Goal: Task Accomplishment & Management: Use online tool/utility

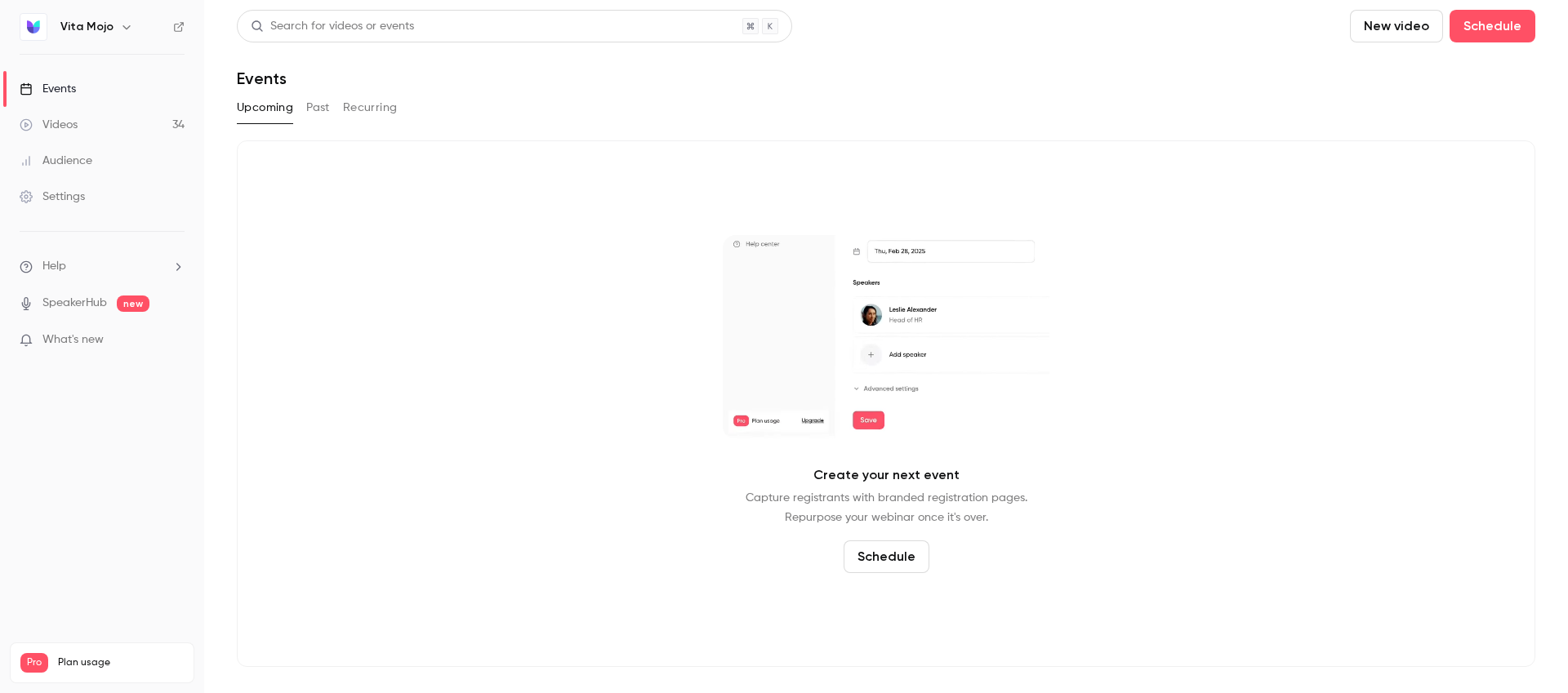
click at [80, 116] on link "Videos 34" at bounding box center [102, 125] width 204 height 36
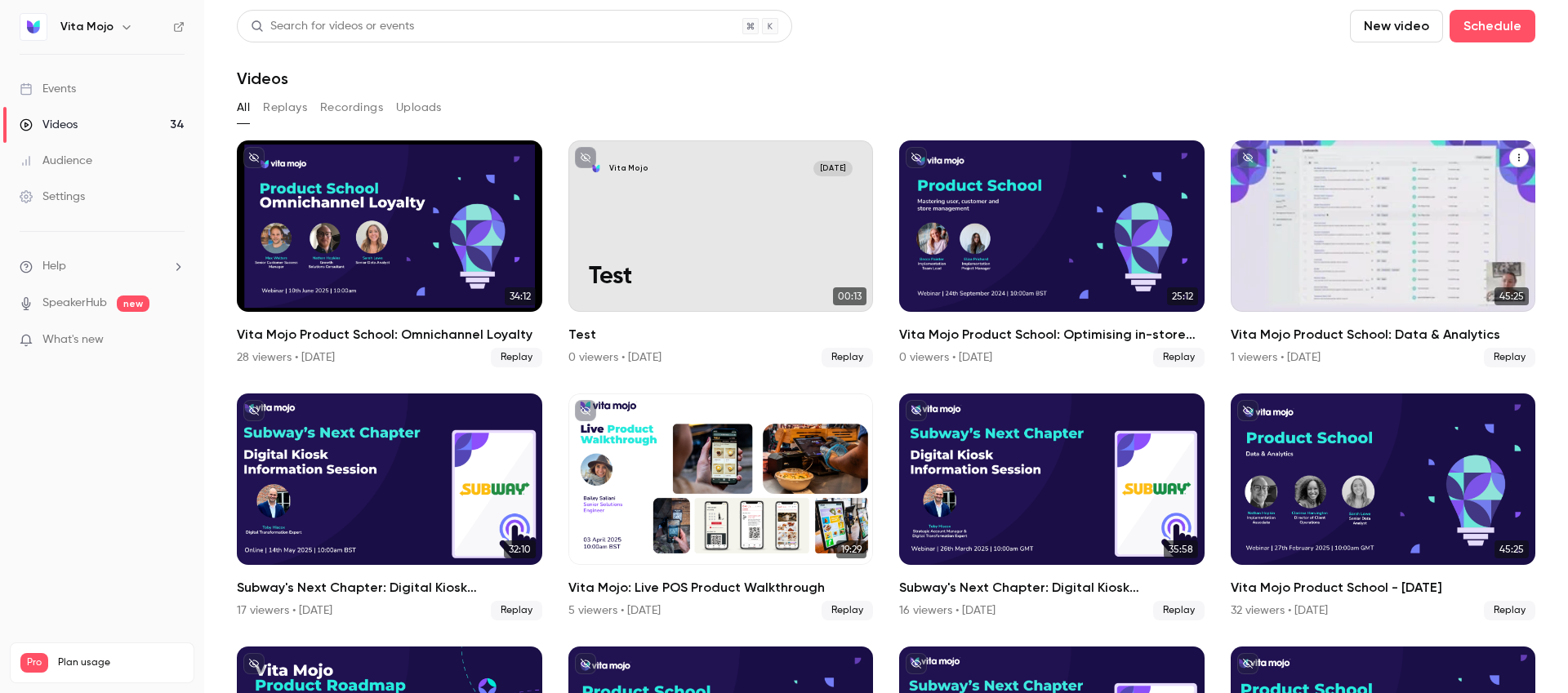
click at [1366, 334] on h2 "Vita Mojo Product School: Data & Analytics" at bounding box center [1383, 335] width 305 height 20
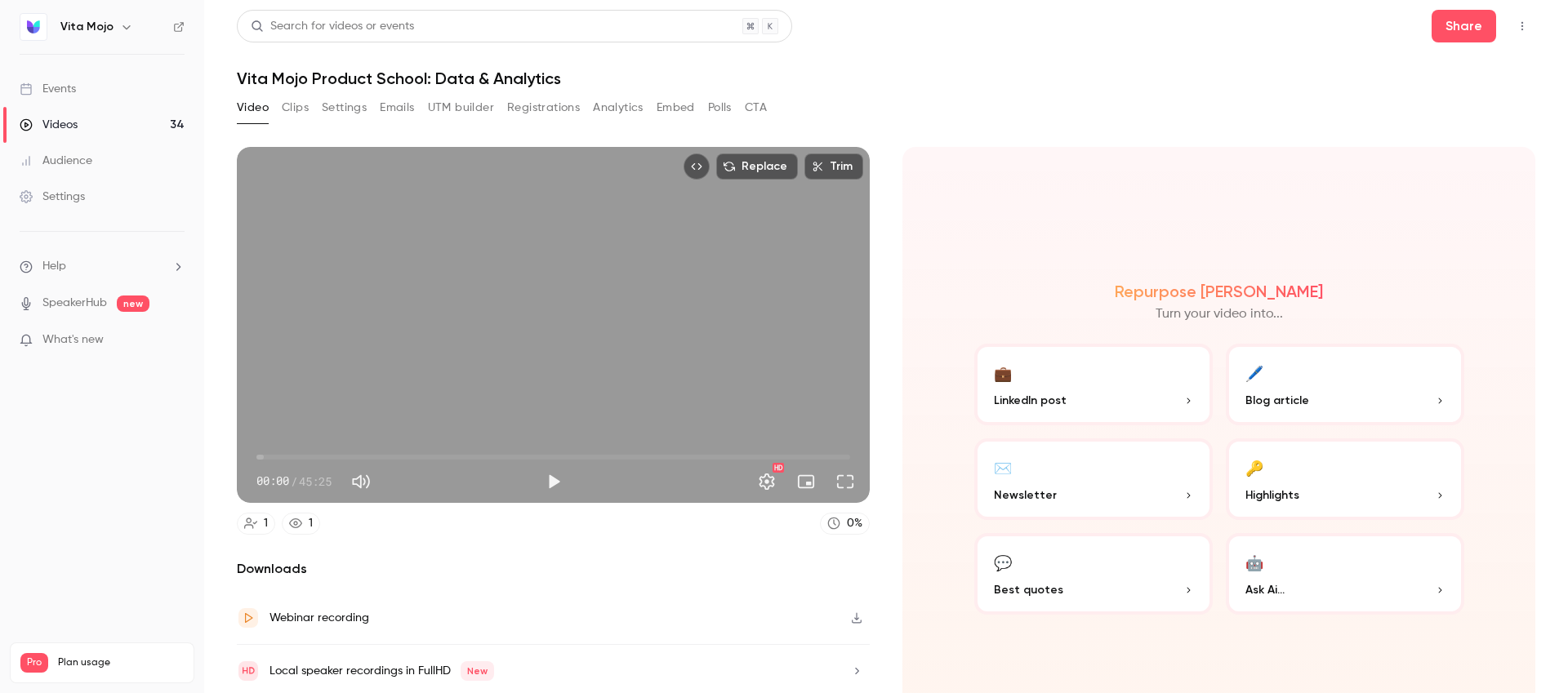
click at [382, 106] on button "Emails" at bounding box center [397, 108] width 34 height 26
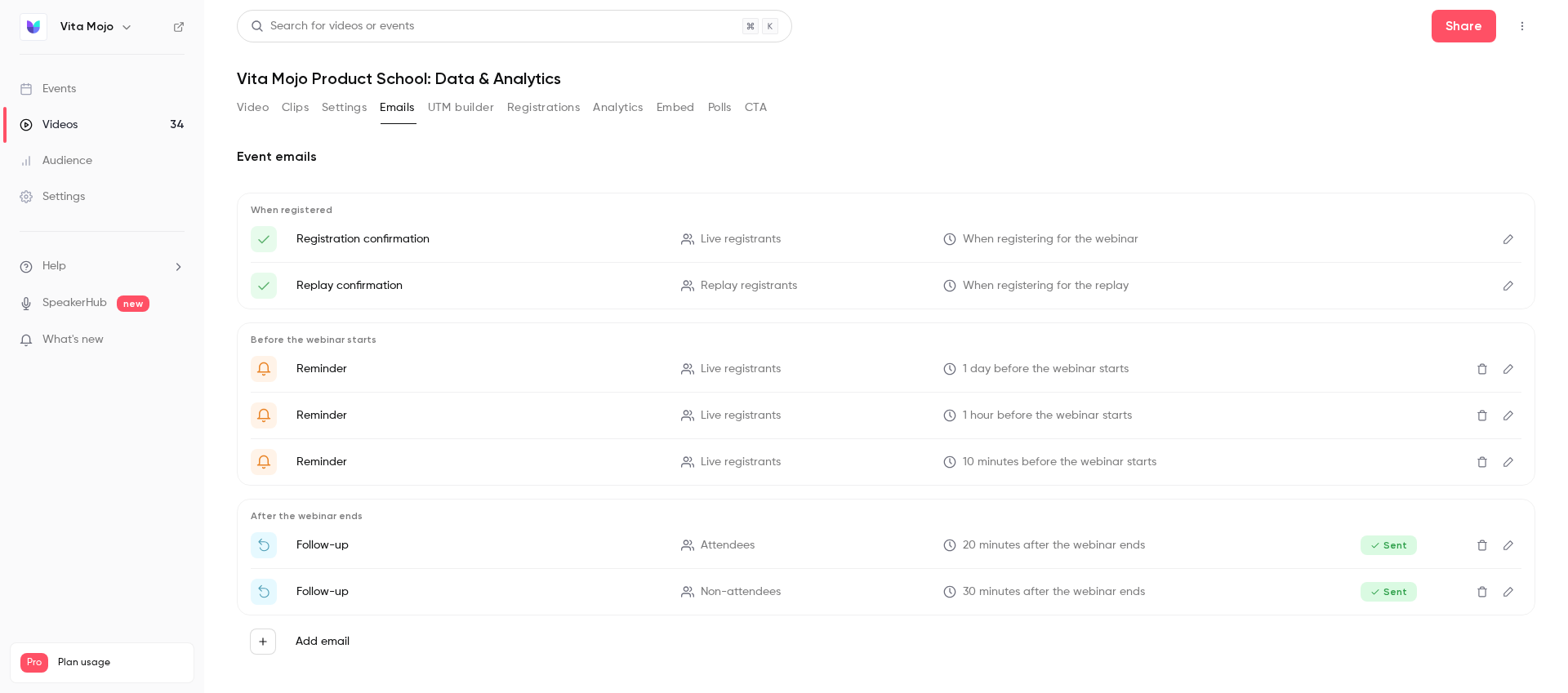
click at [1507, 280] on icon "Edit" at bounding box center [1508, 286] width 13 height 11
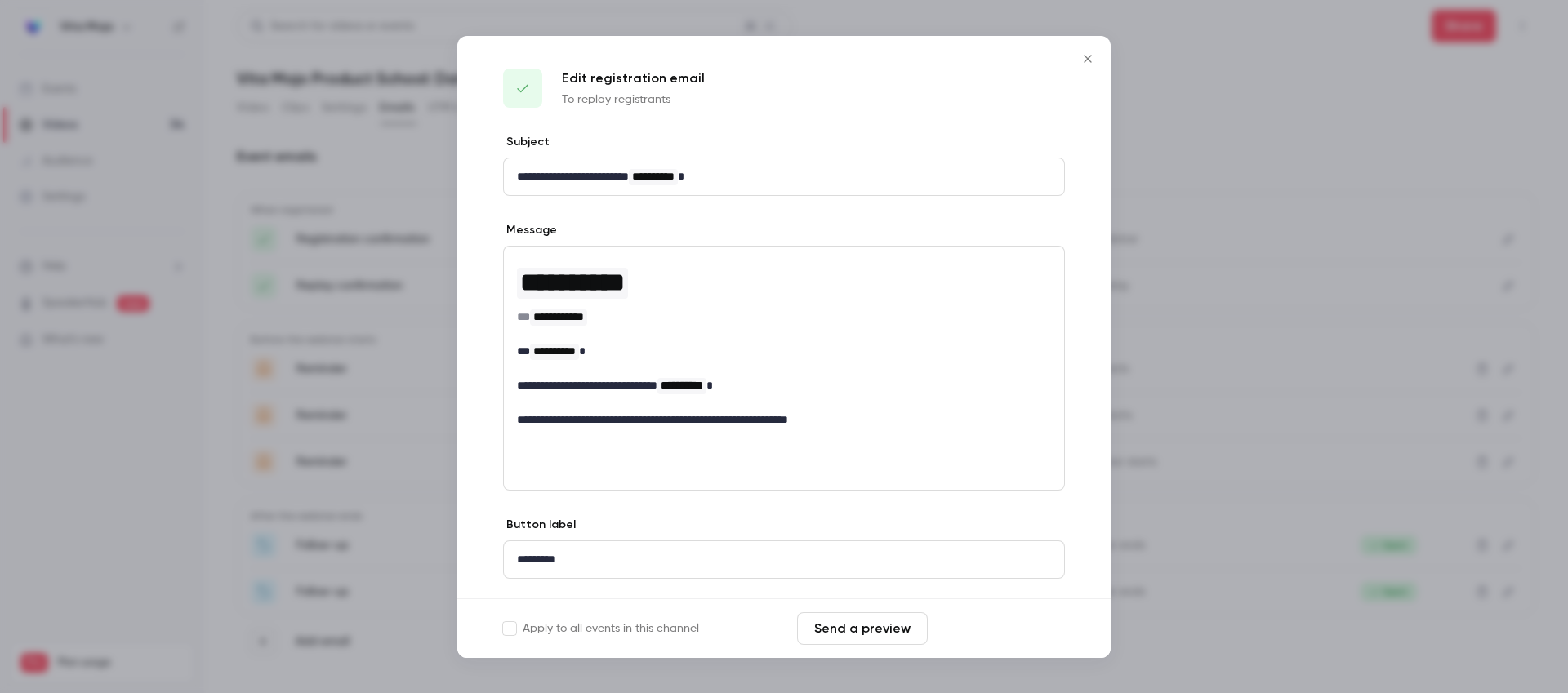
click at [968, 631] on button "Save changes" at bounding box center [1000, 629] width 131 height 33
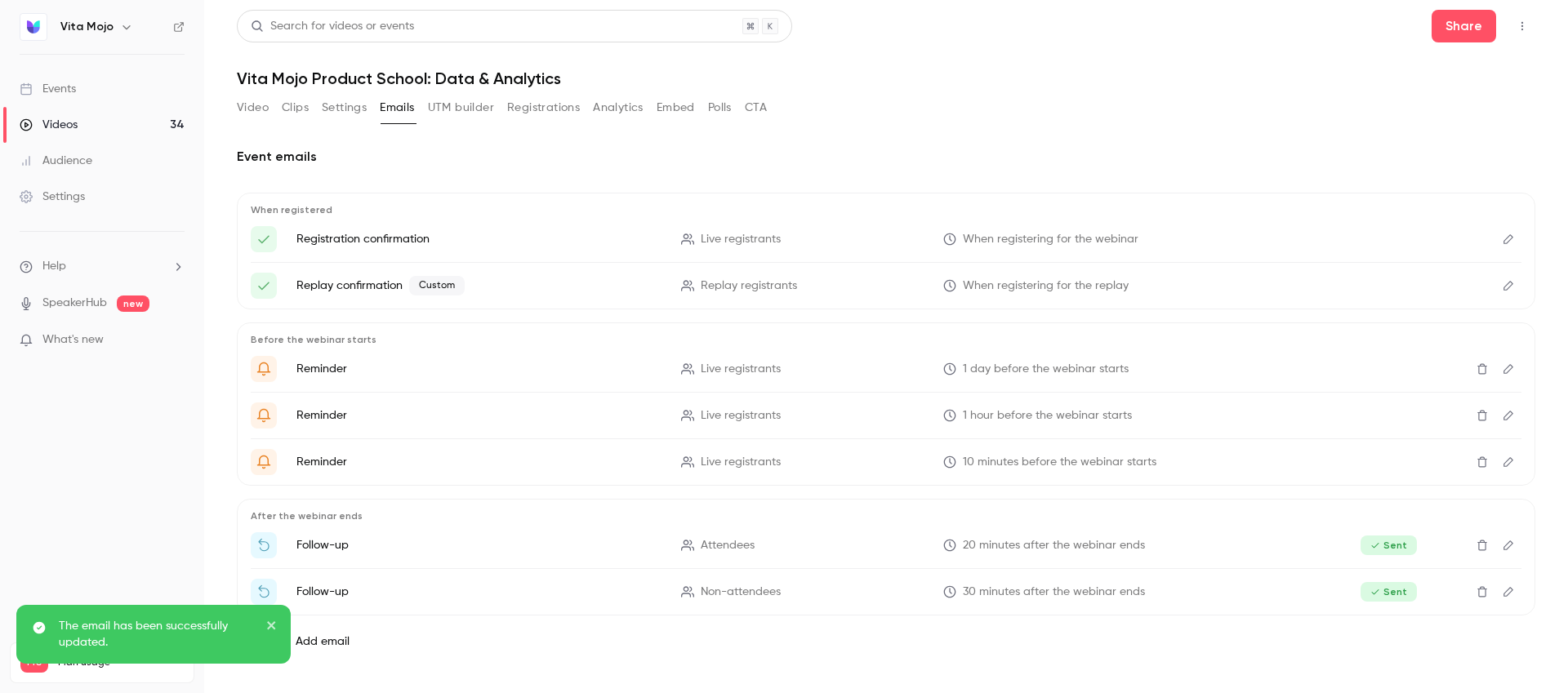
click at [257, 111] on button "Video" at bounding box center [253, 108] width 32 height 26
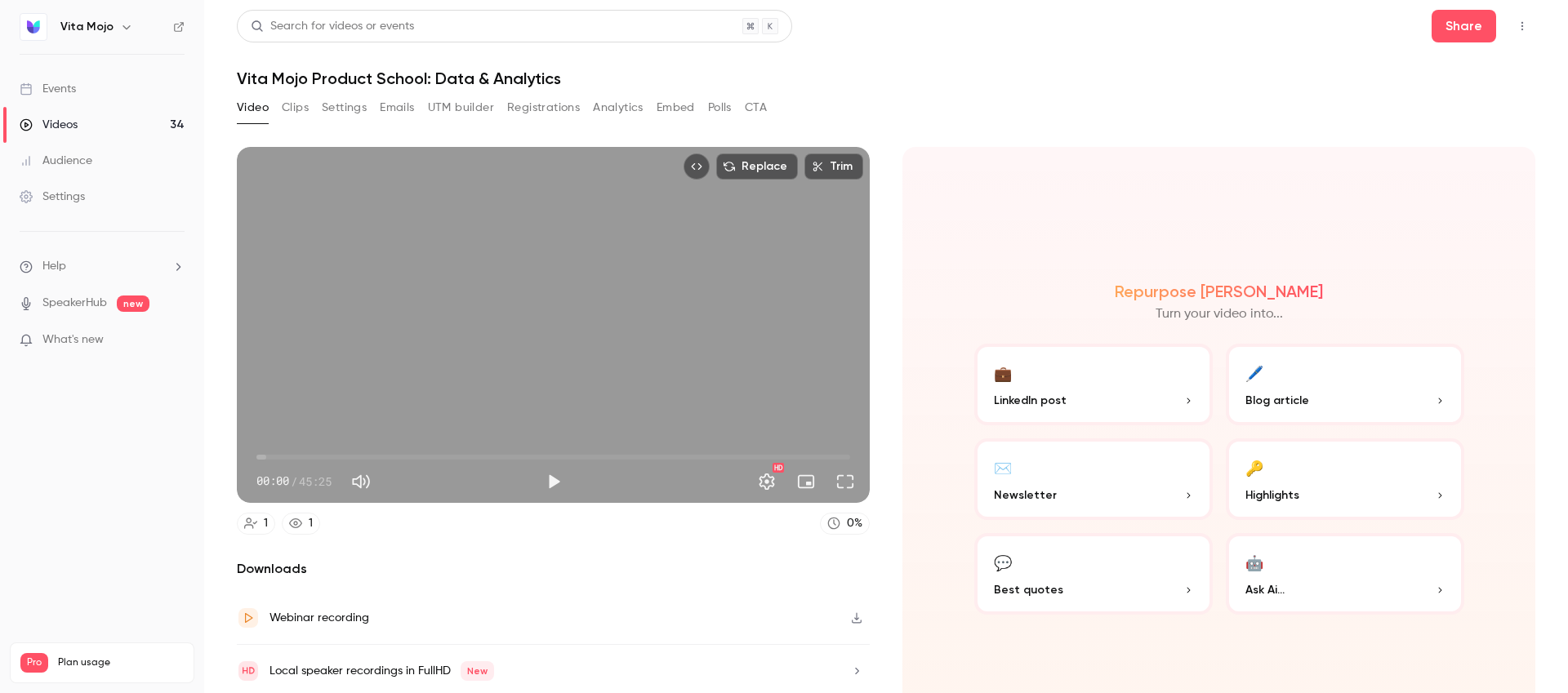
click at [287, 109] on button "Clips" at bounding box center [295, 108] width 26 height 26
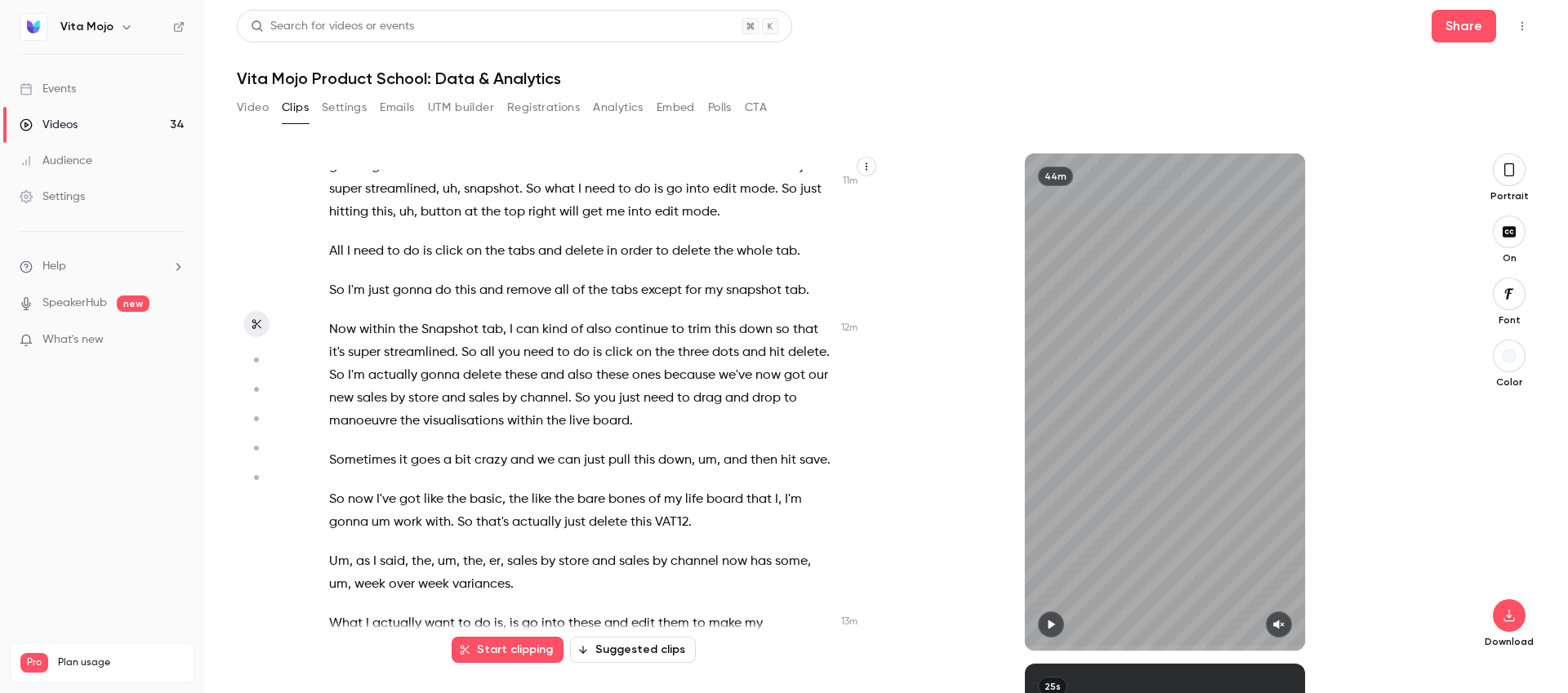
scroll to position [3880, 0]
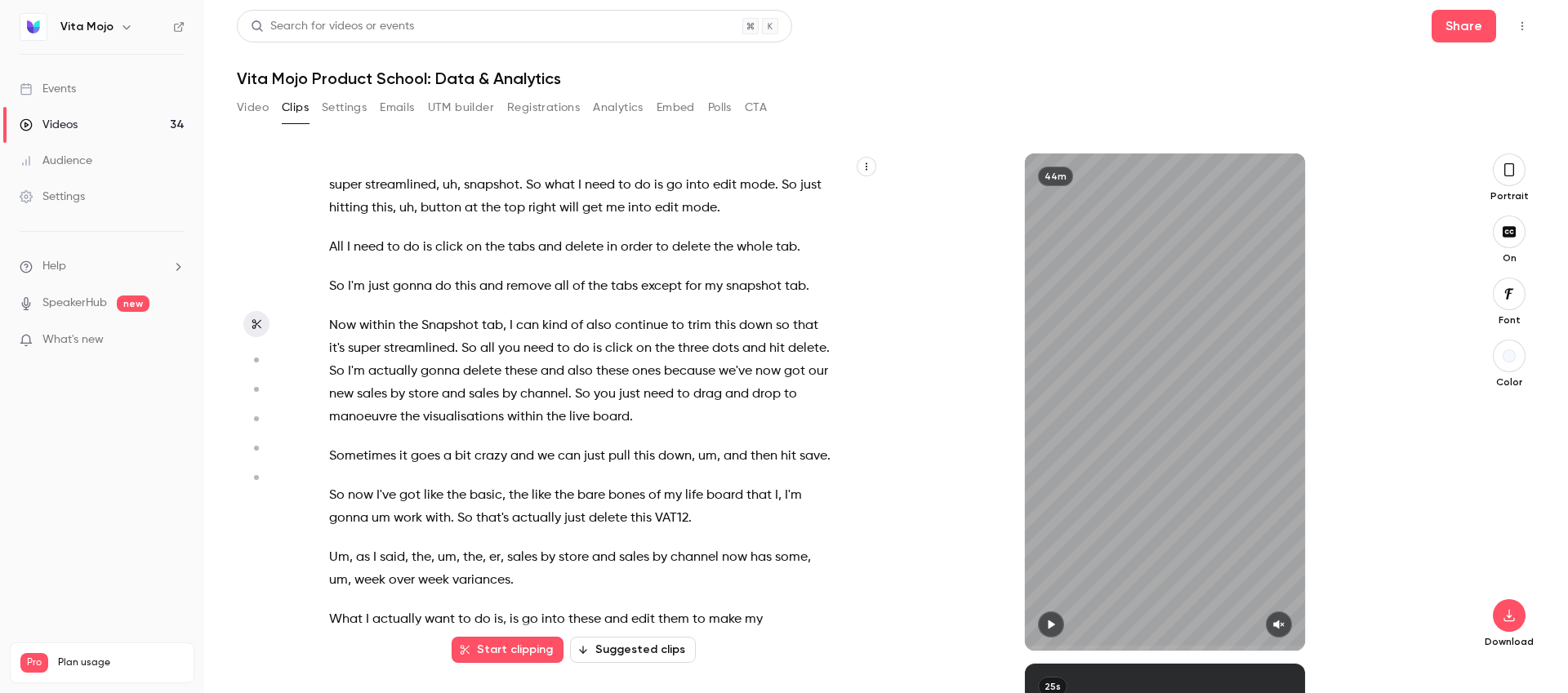
click at [256, 101] on button "Video" at bounding box center [253, 108] width 32 height 26
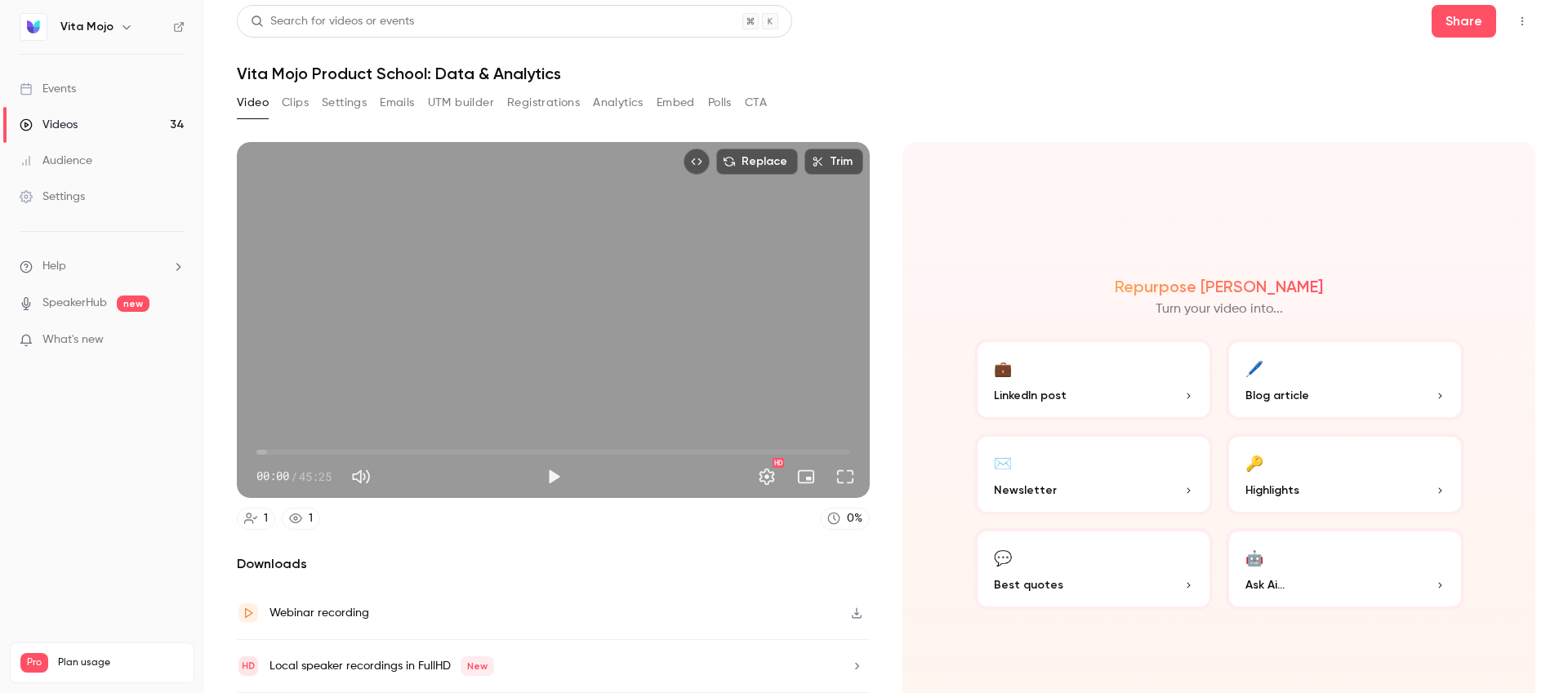
scroll to position [6, 0]
click at [1466, 36] on button "Share" at bounding box center [1464, 20] width 64 height 33
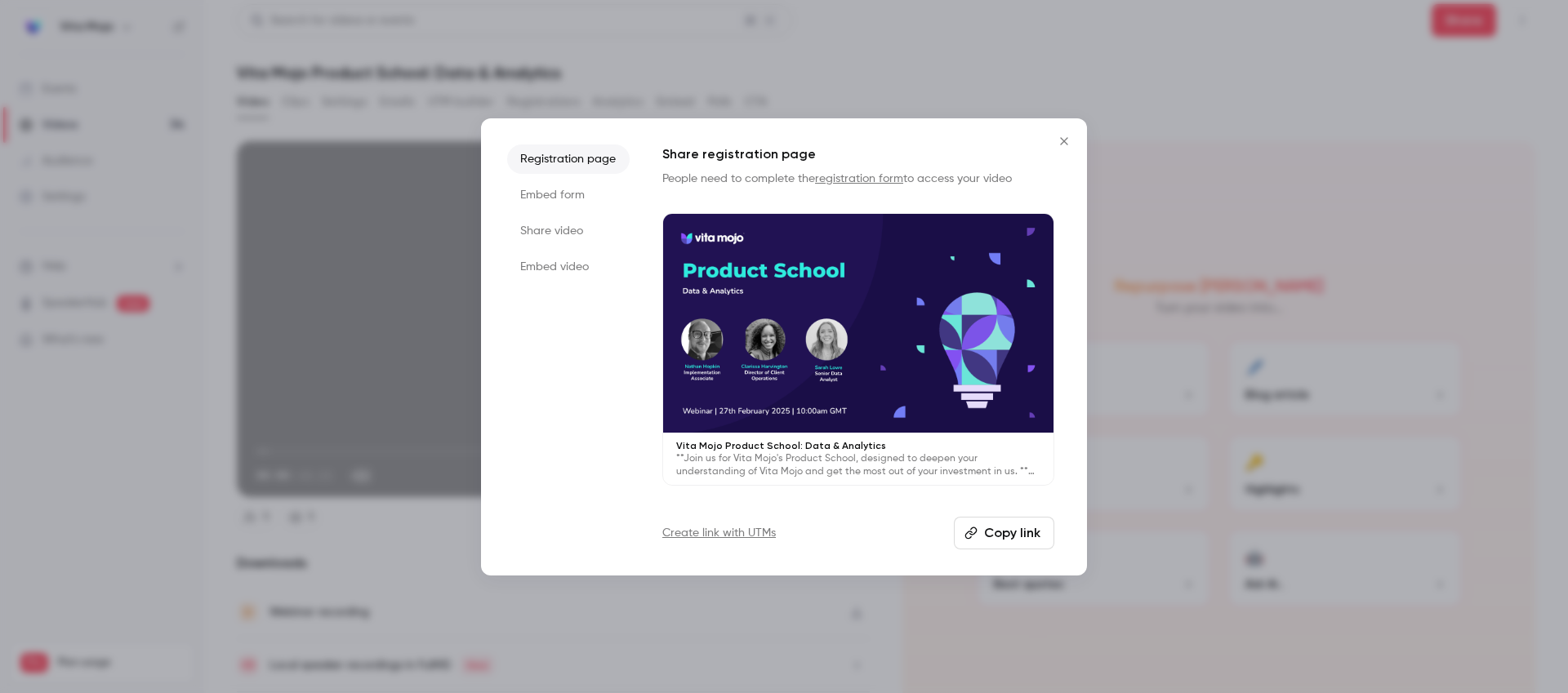
click at [579, 272] on li "Embed video" at bounding box center [568, 267] width 123 height 29
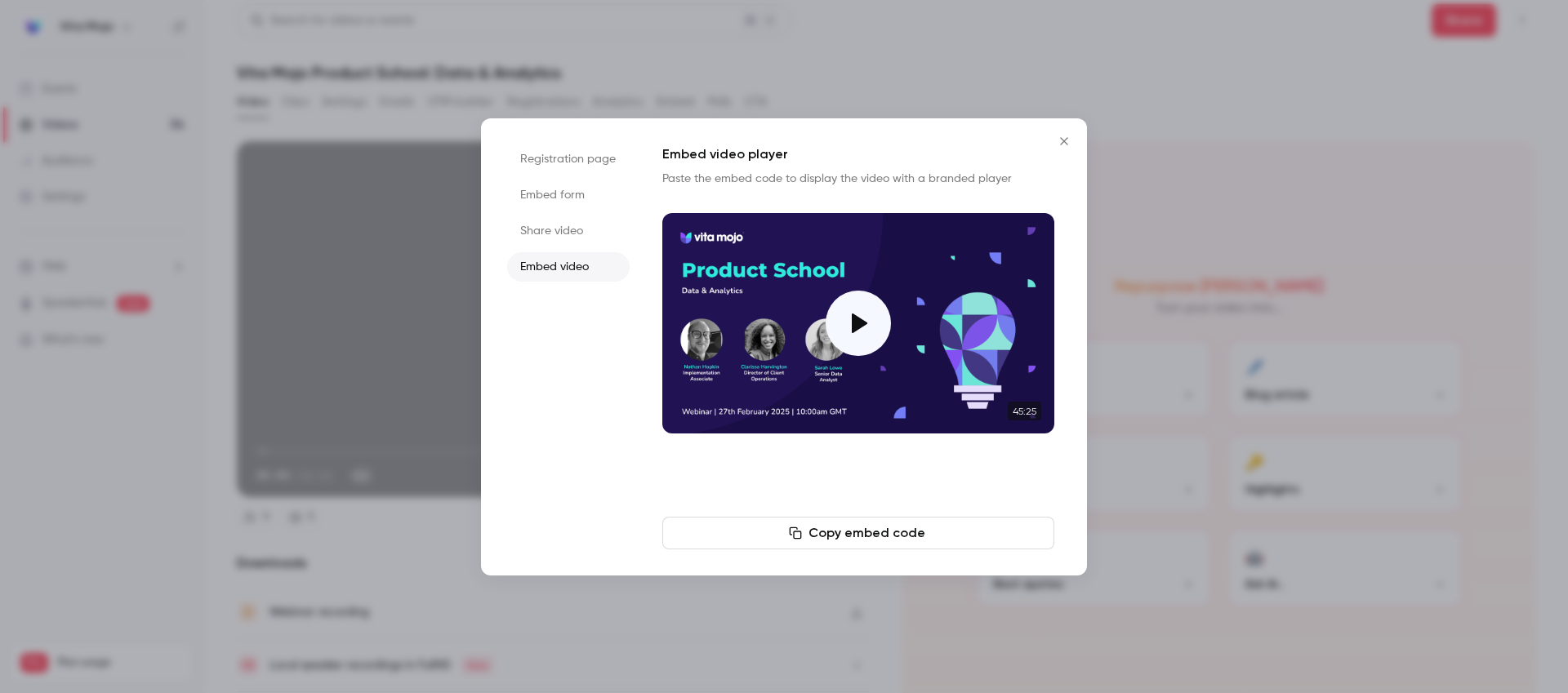
click at [559, 165] on li "Registration page" at bounding box center [568, 159] width 123 height 29
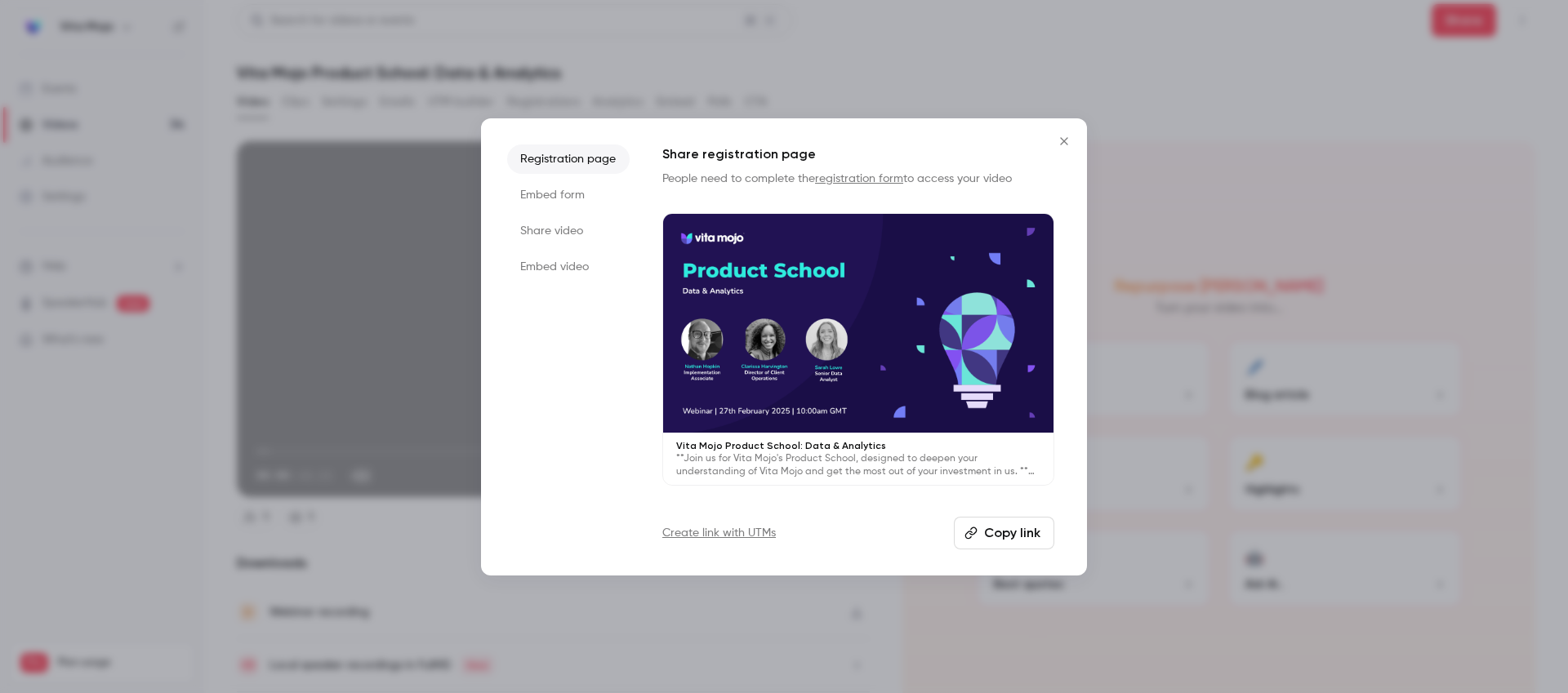
click at [549, 227] on li "Share video" at bounding box center [568, 231] width 123 height 29
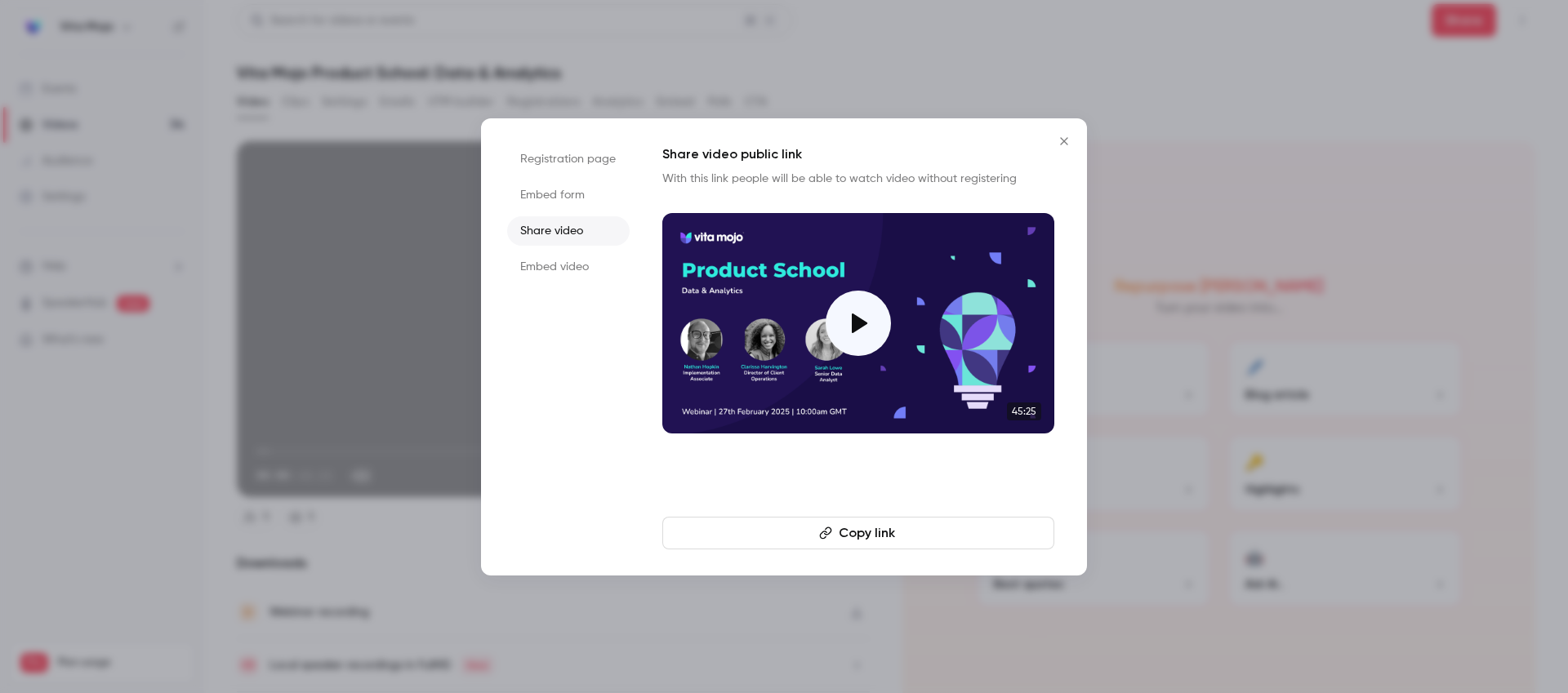
click at [831, 538] on icon "button" at bounding box center [826, 533] width 13 height 13
click at [1063, 139] on icon "Close" at bounding box center [1064, 141] width 20 height 13
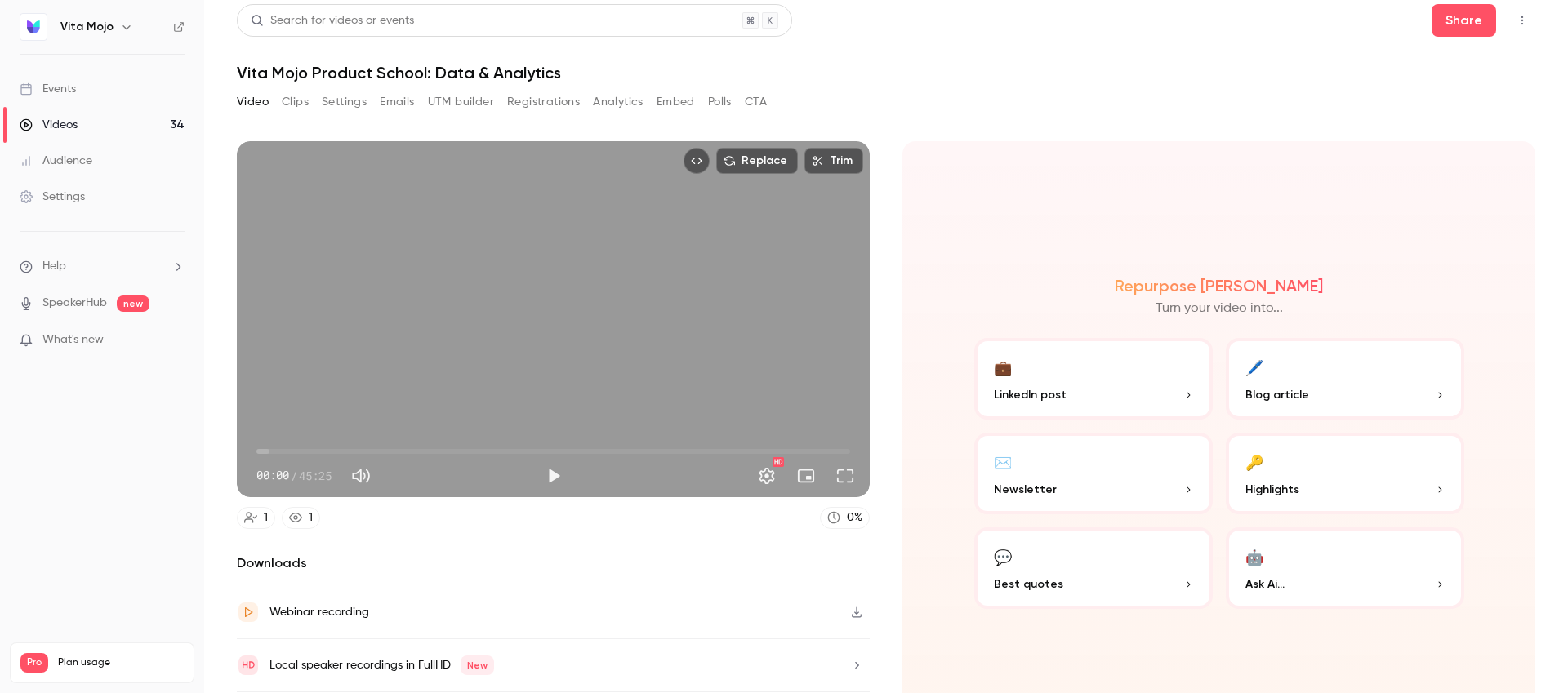
scroll to position [7, 0]
